Goal: Task Accomplishment & Management: Manage account settings

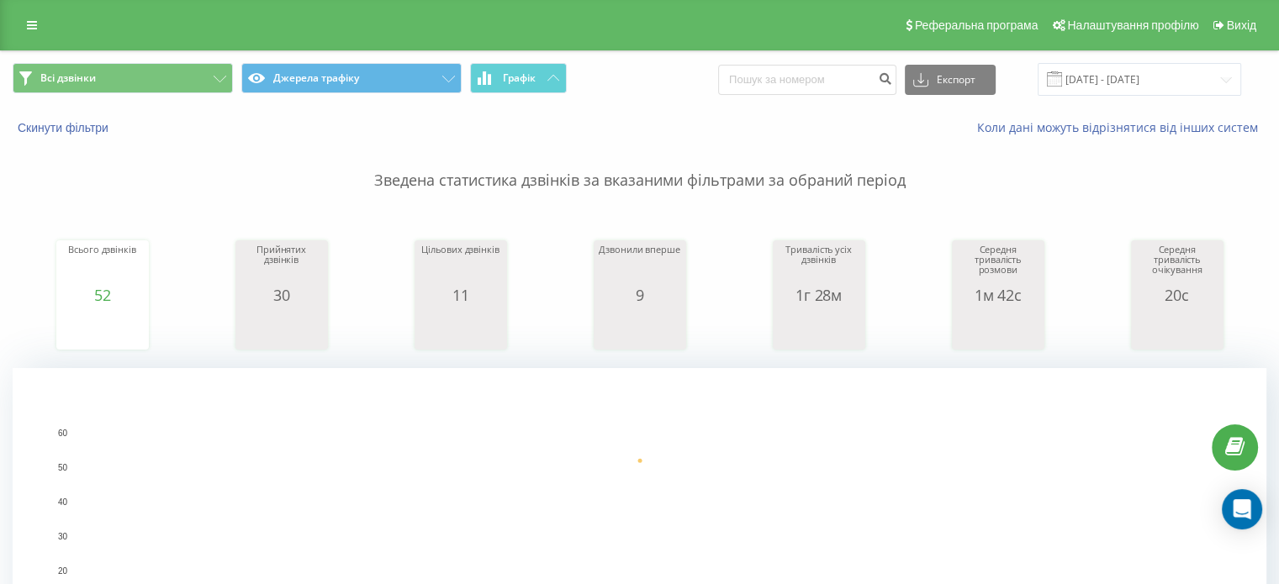
scroll to position [83, 0]
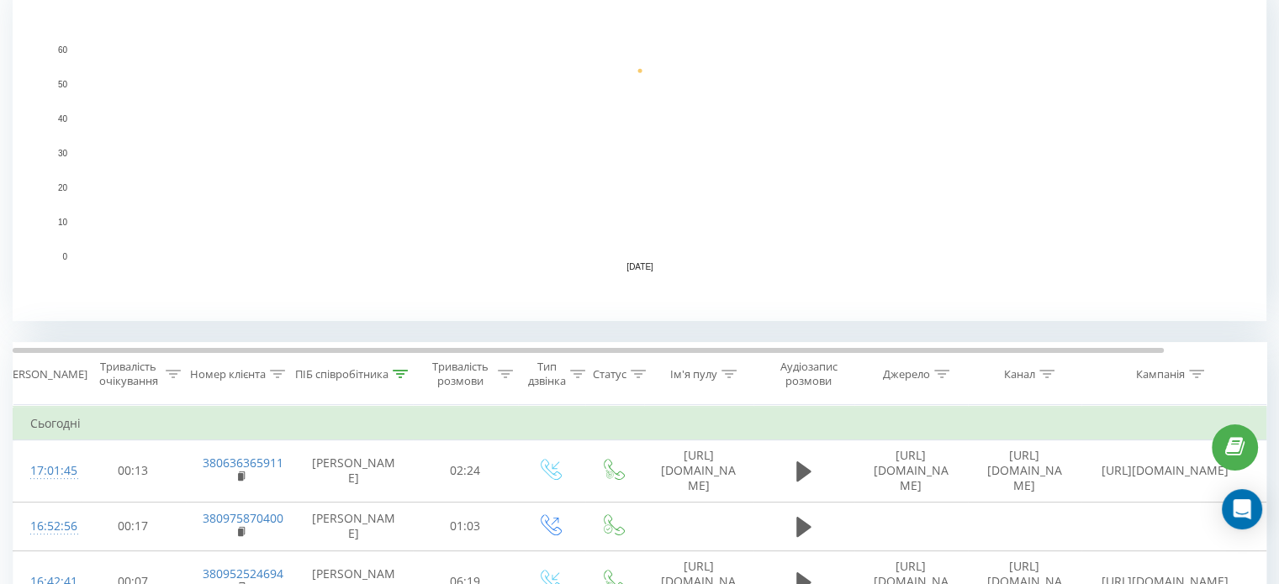
scroll to position [385, 0]
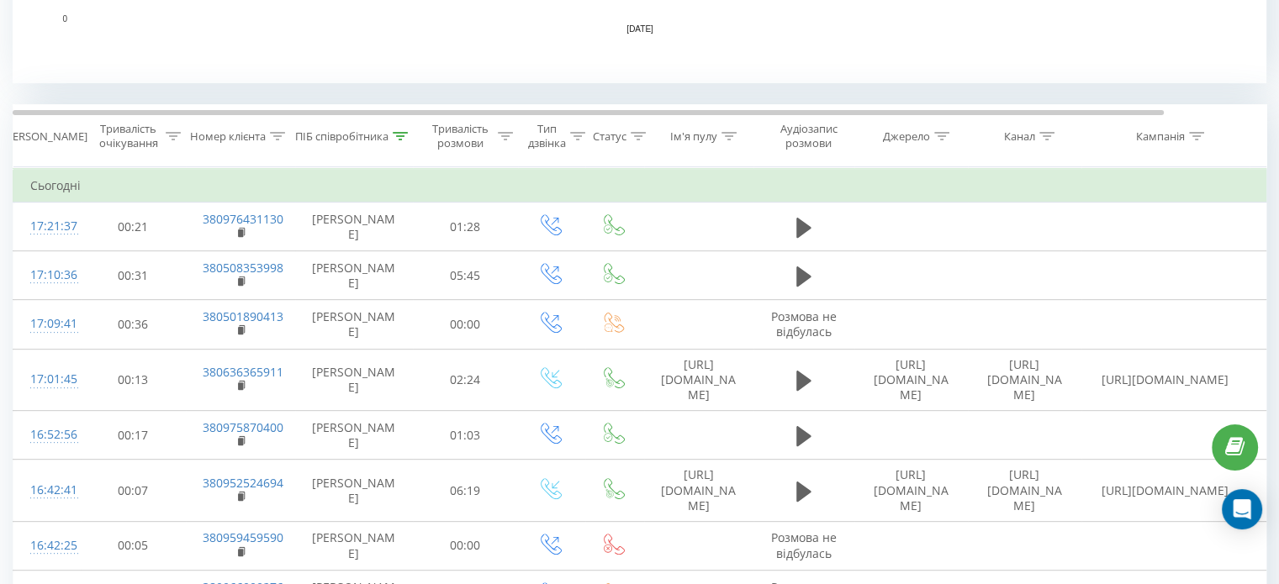
scroll to position [638, 0]
